Goal: Download file/media

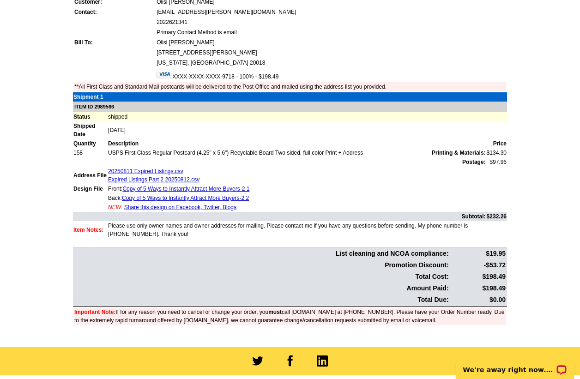
scroll to position [103, 0]
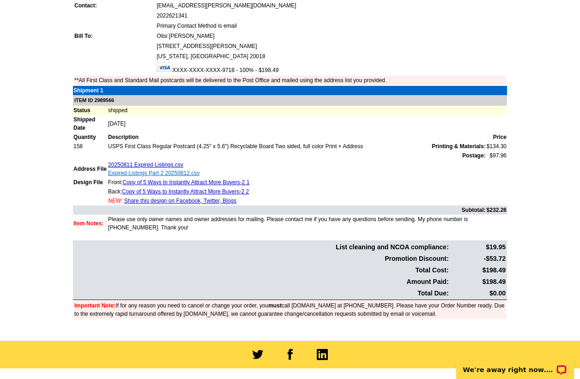
click at [153, 170] on link "Expired Listings Part 2 20250812.csv" at bounding box center [153, 173] width 91 height 6
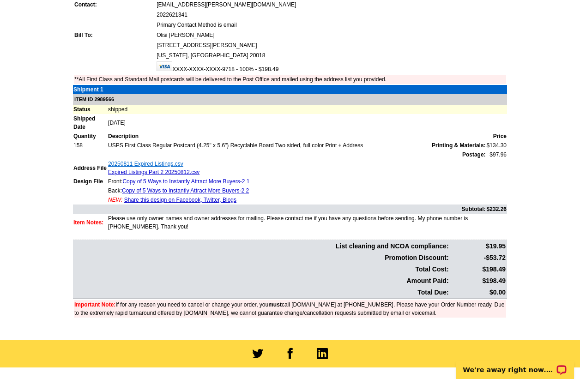
click at [136, 161] on link "20250811 Expired Listings.csv" at bounding box center [145, 164] width 75 height 6
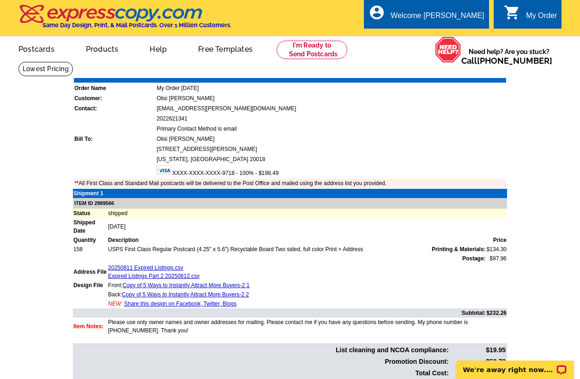
scroll to position [0, 0]
click at [434, 17] on div "account_circle Welcome [PERSON_NAME] My Account Logout" at bounding box center [426, 14] width 125 height 29
click at [456, 35] on link "My Account" at bounding box center [461, 35] width 40 height 8
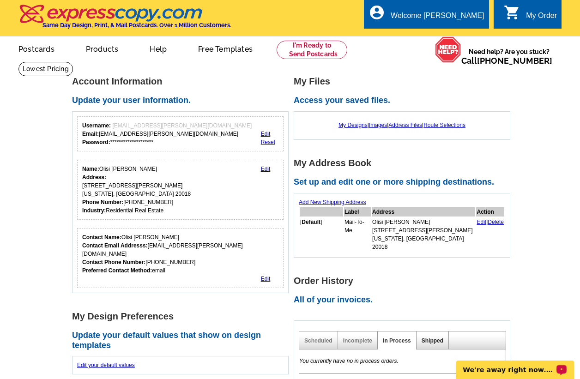
click at [434, 337] on link "Shipped" at bounding box center [432, 340] width 22 height 6
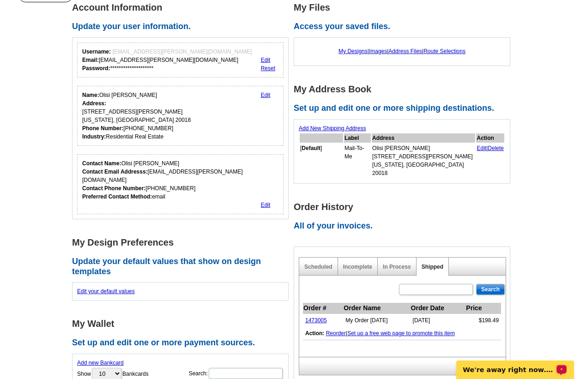
scroll to position [97, 0]
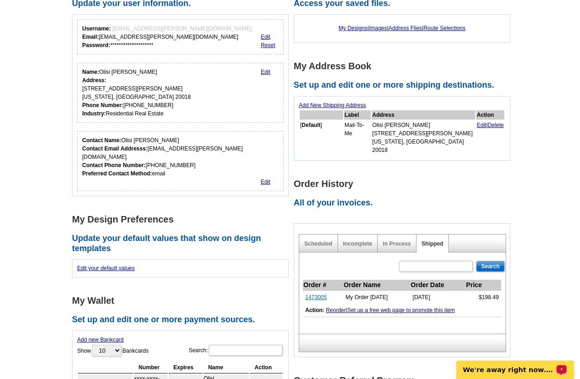
click at [319, 294] on link "1473005" at bounding box center [316, 297] width 22 height 6
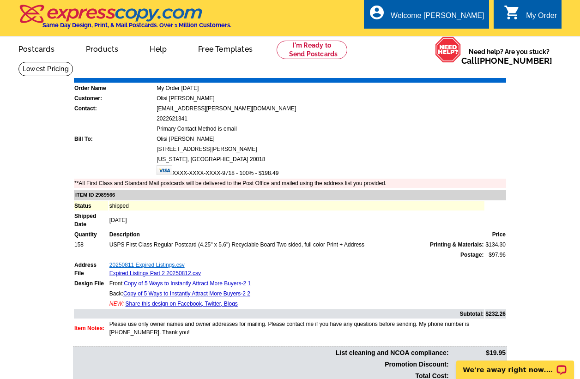
click at [158, 264] on link "20250811 Expired Listings.csv" at bounding box center [146, 265] width 75 height 6
click at [210, 282] on link "Copy of 5 Ways to Instantly Attract More Buyers-2 1" at bounding box center [187, 283] width 127 height 6
